Goal: Information Seeking & Learning: Learn about a topic

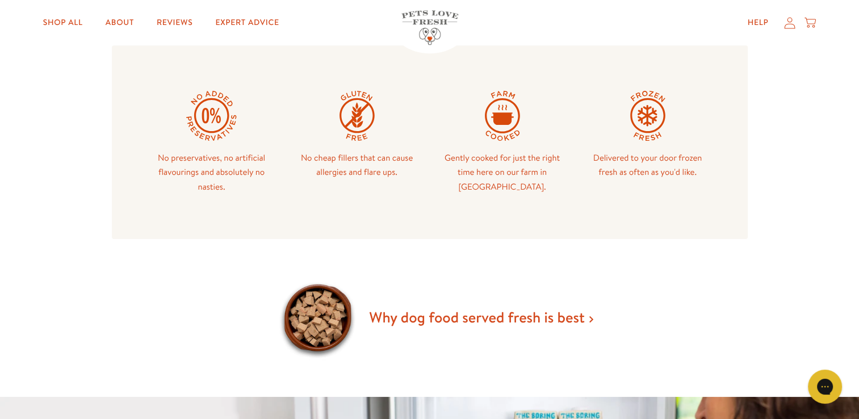
scroll to position [570, 0]
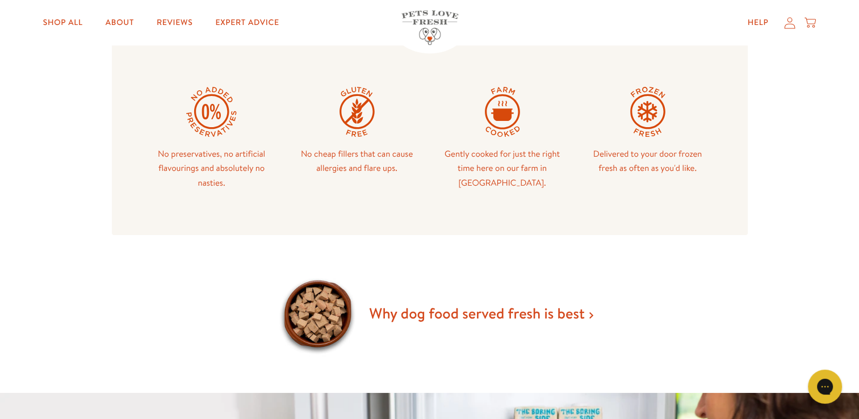
click at [464, 316] on link "Why dog food served fresh is best" at bounding box center [481, 313] width 224 height 20
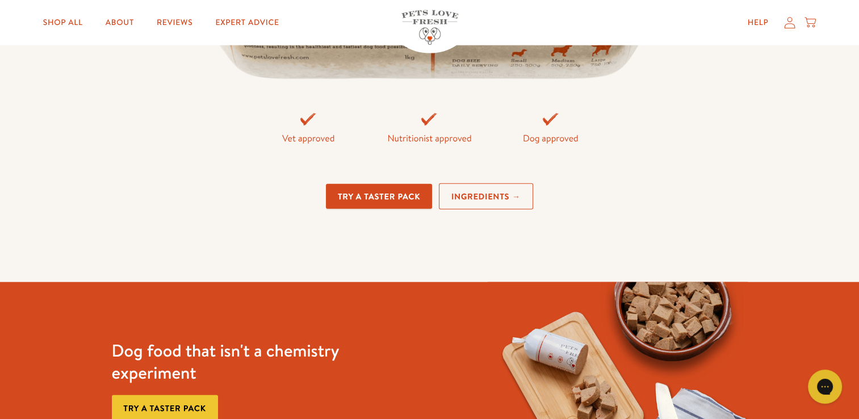
scroll to position [2573, 0]
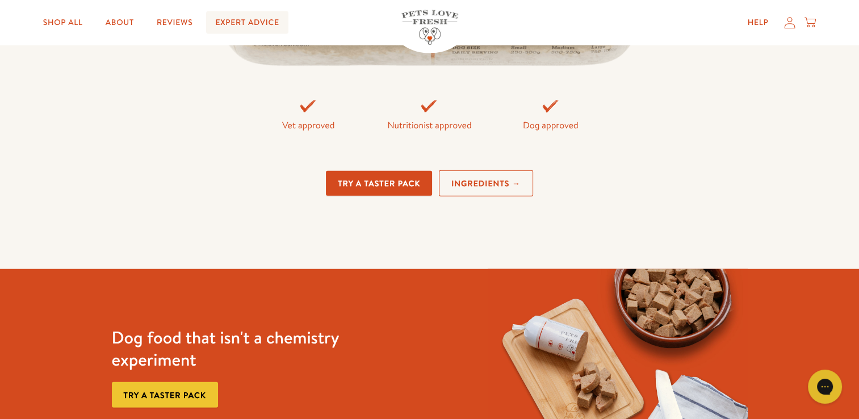
click at [232, 22] on link "Expert Advice" at bounding box center [247, 22] width 82 height 23
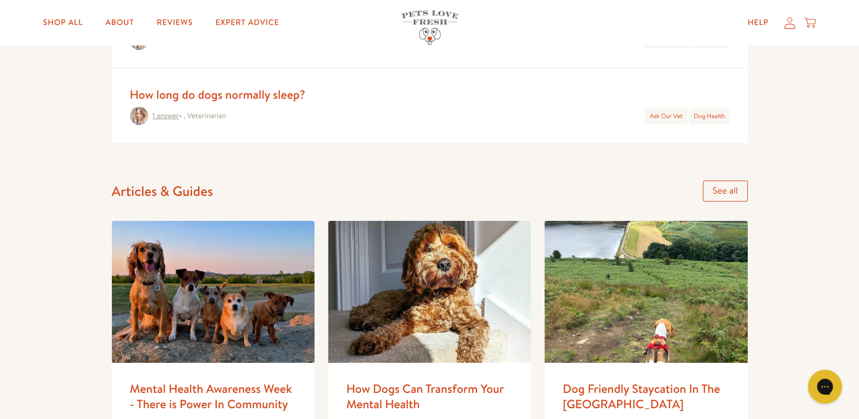
scroll to position [811, 0]
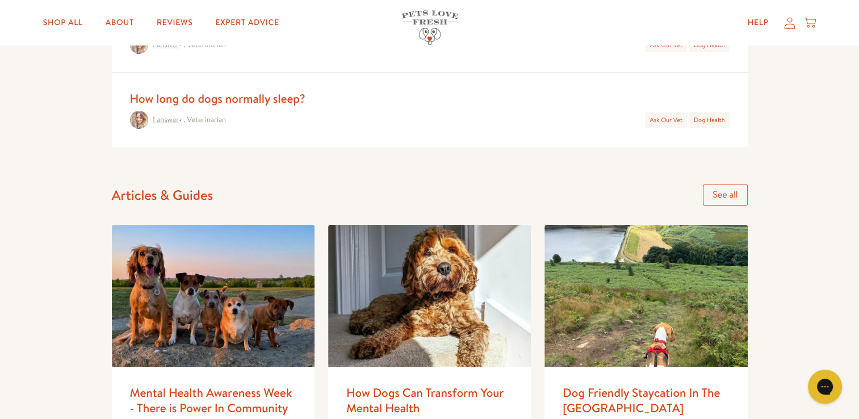
click at [741, 186] on link "See all" at bounding box center [725, 195] width 44 height 21
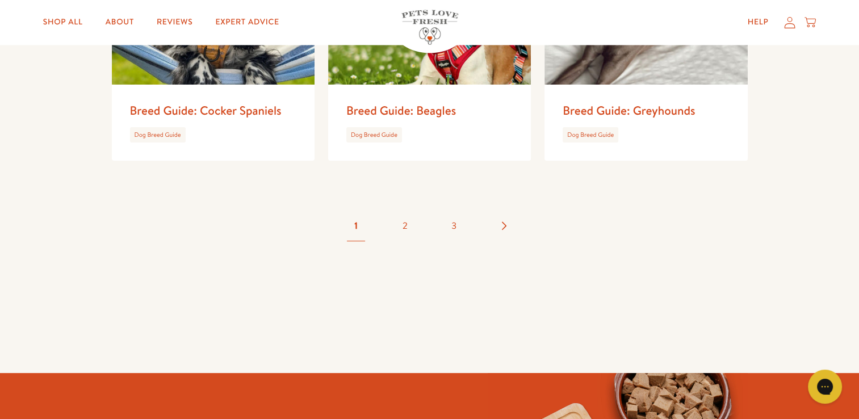
scroll to position [1960, 0]
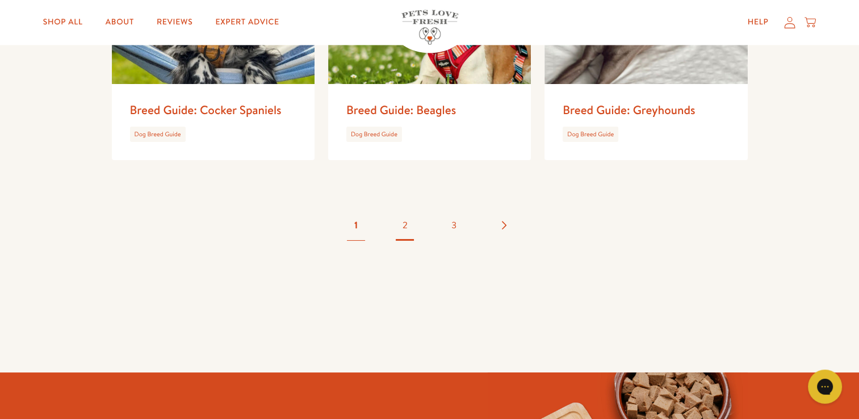
click at [404, 206] on link "2" at bounding box center [405, 226] width 40 height 40
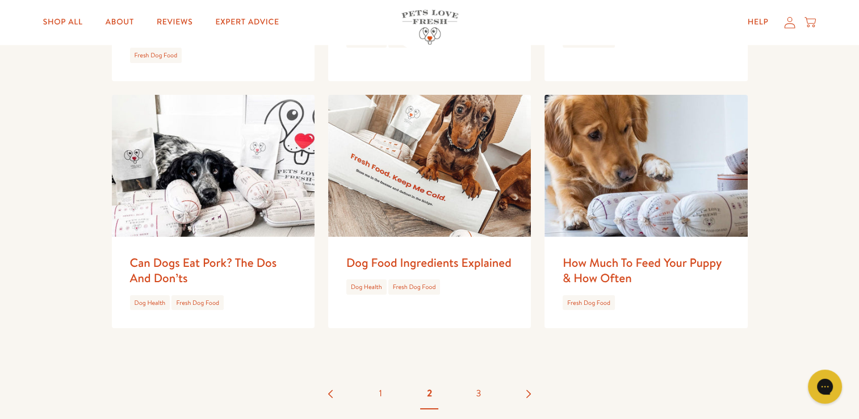
scroll to position [1807, 0]
click at [476, 377] on link "3" at bounding box center [479, 393] width 40 height 40
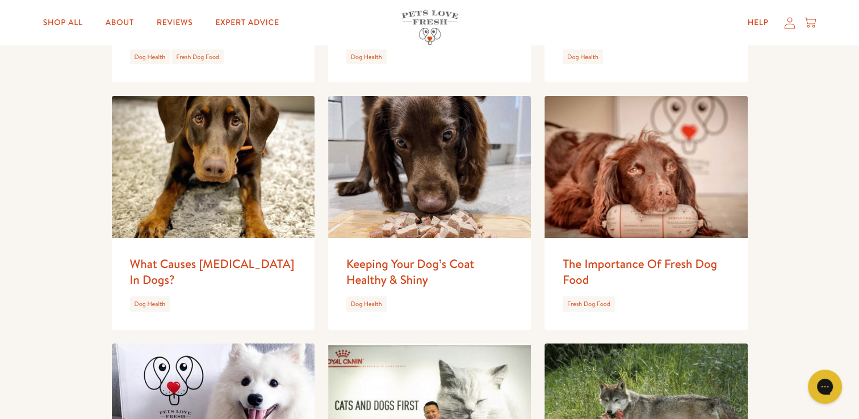
scroll to position [305, 0]
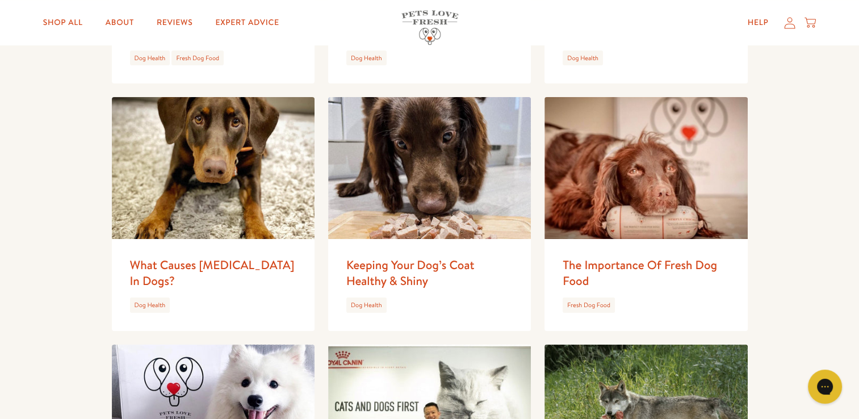
click at [654, 213] on img at bounding box center [646, 168] width 203 height 142
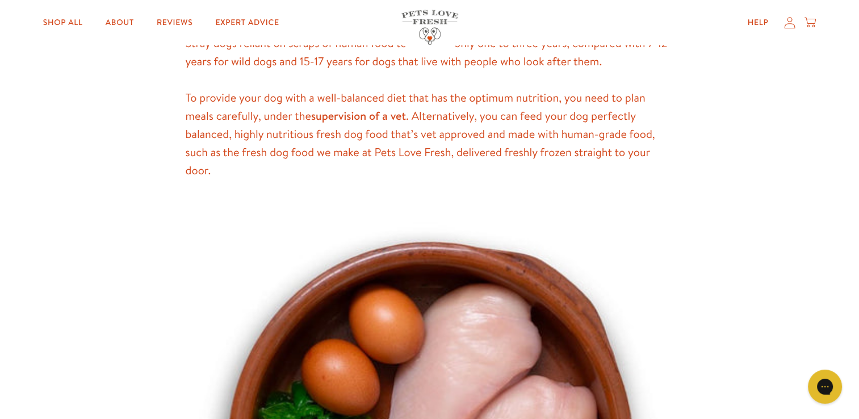
scroll to position [2559, 0]
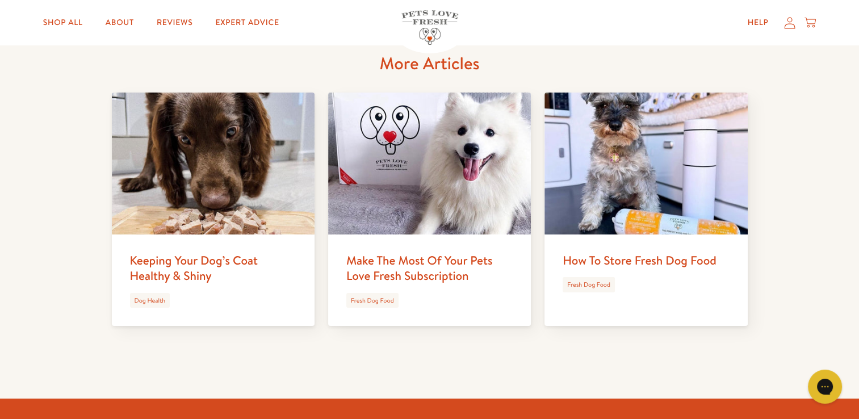
scroll to position [4351, 0]
